Goal: Find specific fact: Find specific page/section

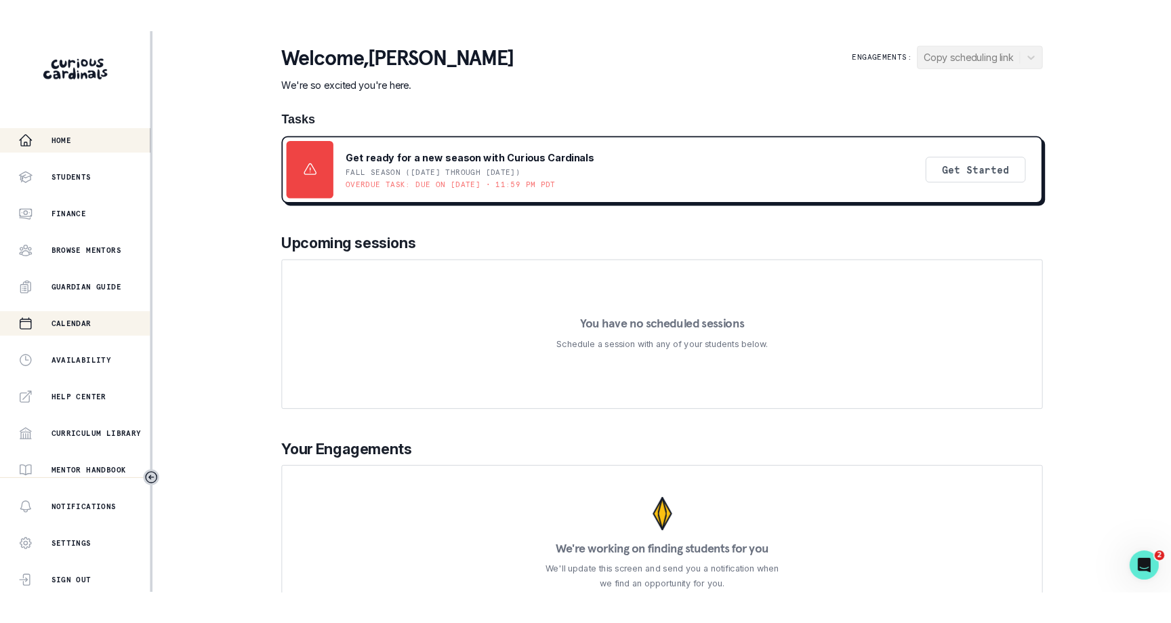
scroll to position [209, 0]
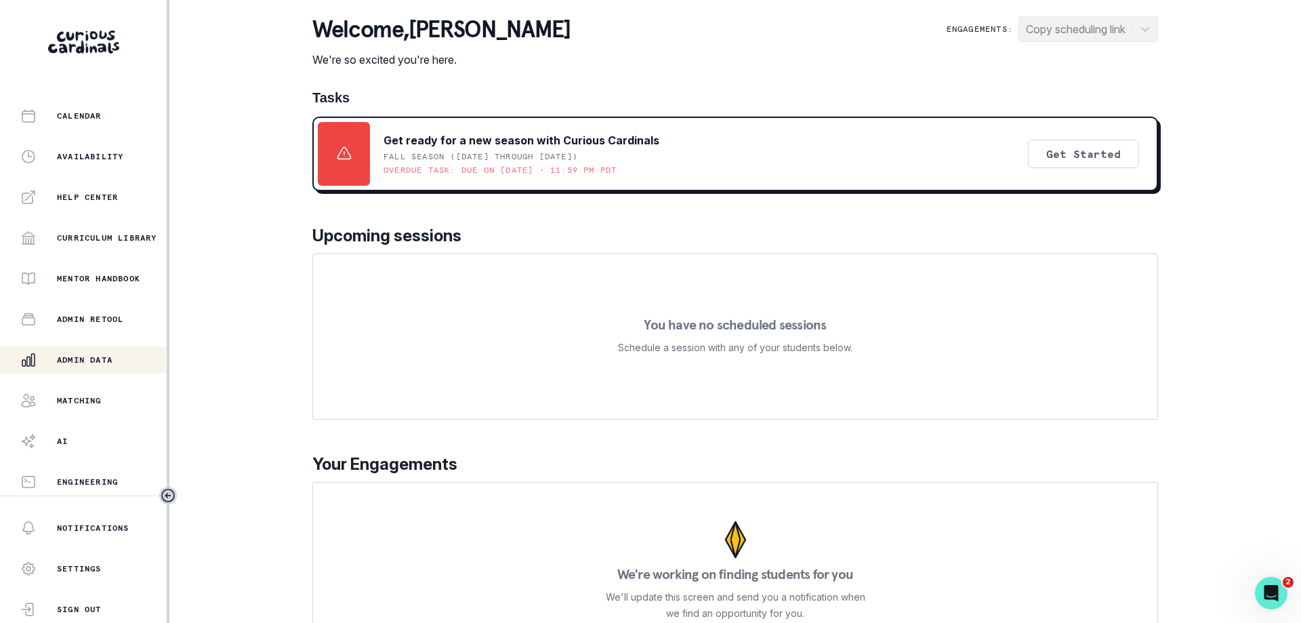
click at [81, 369] on button "Admin Data" at bounding box center [83, 359] width 167 height 27
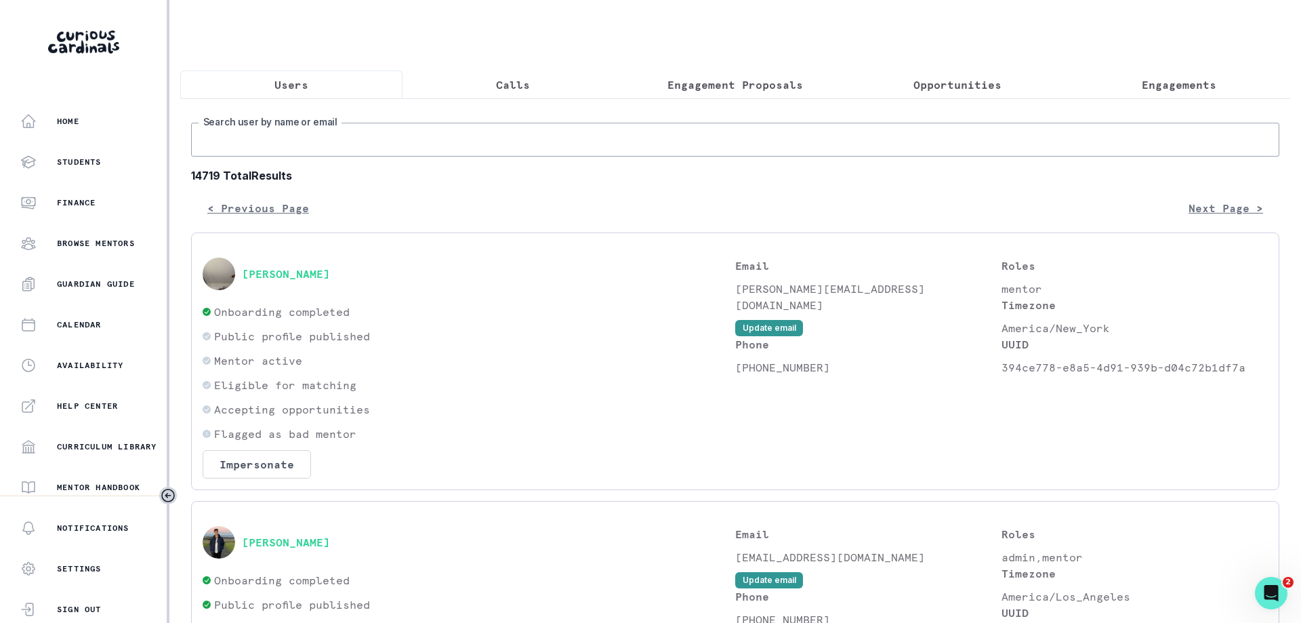
click at [562, 147] on input "Search user by name or email" at bounding box center [735, 140] width 1088 height 34
paste input "[PERSON_NAME]"
type input "[PERSON_NAME]"
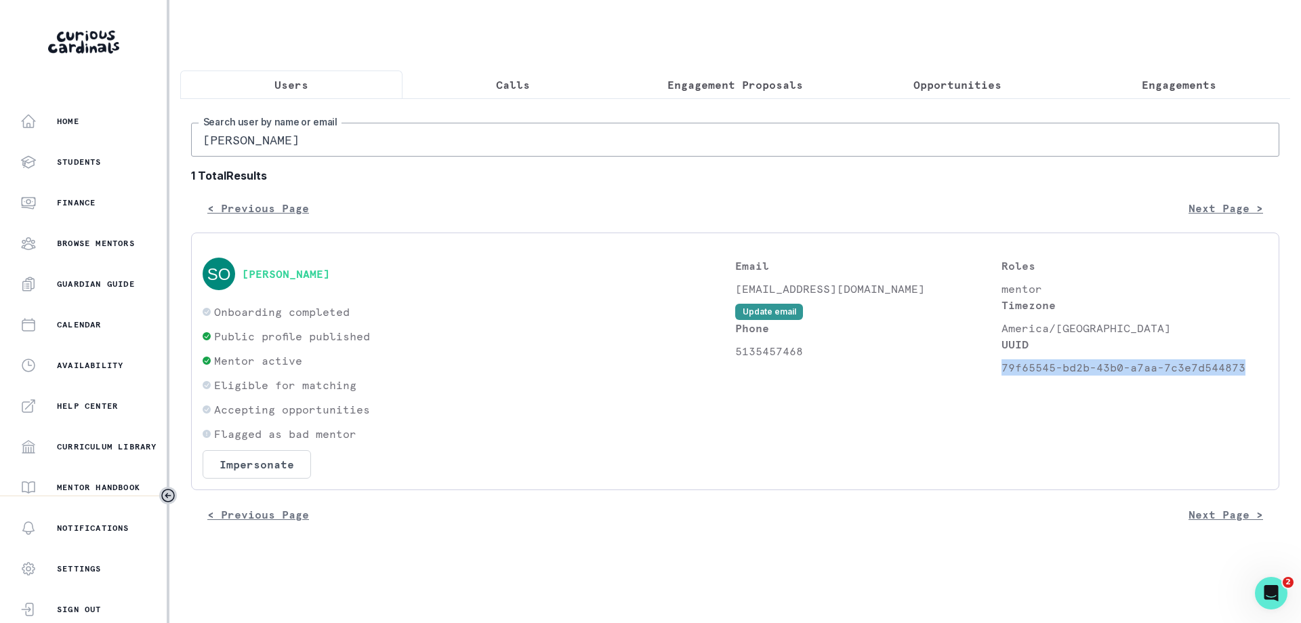
drag, startPoint x: 1241, startPoint y: 367, endPoint x: 1002, endPoint y: 368, distance: 239.2
click at [1002, 368] on p "79f65545-bd2b-43b0-a7aa-7c3e7d544873" at bounding box center [1135, 367] width 266 height 16
copy p "79f65545-bd2b-43b0-a7aa-7c3e7d544873"
